Goal: Transaction & Acquisition: Purchase product/service

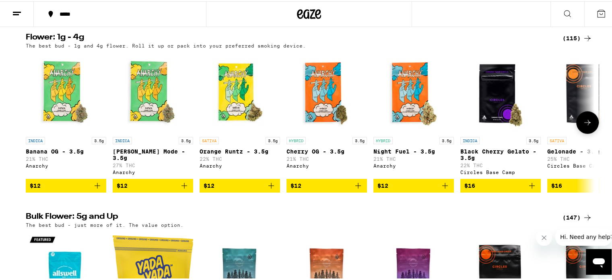
scroll to position [644, 0]
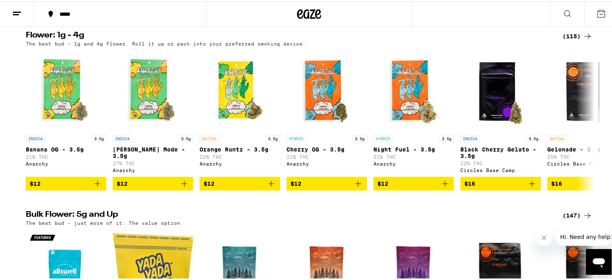
click at [572, 40] on div "(115)" at bounding box center [578, 35] width 30 height 10
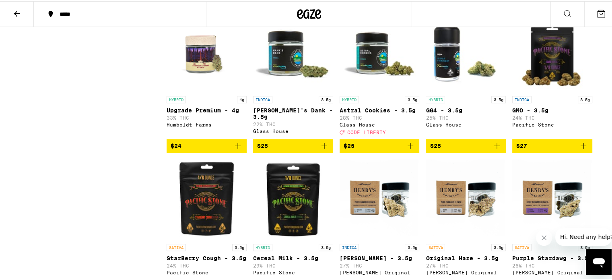
scroll to position [845, 0]
